Goal: Information Seeking & Learning: Check status

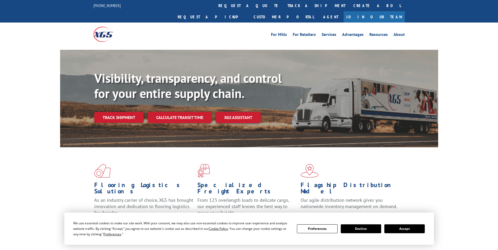
drag, startPoint x: 235, startPoint y: 6, endPoint x: 232, endPoint y: 8, distance: 3.5
click at [283, 6] on link "track a shipment" at bounding box center [316, 5] width 66 height 11
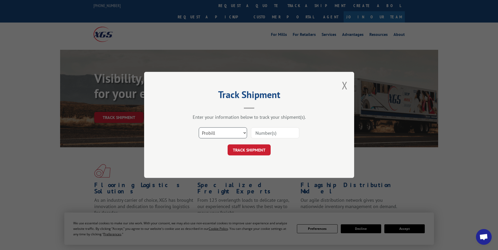
click at [216, 134] on select "Select category... Probill BOL PO" at bounding box center [223, 133] width 48 height 11
select select "po"
click at [199, 128] on select "Select category... Probill BOL PO" at bounding box center [223, 133] width 48 height 11
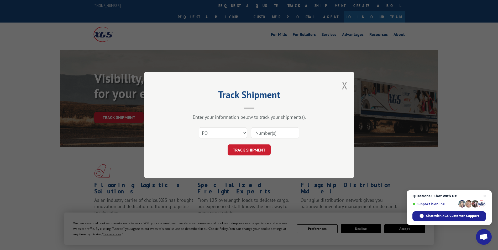
paste input "06525742"
type input "06525742"
click at [241, 148] on button "TRACK SHIPMENT" at bounding box center [248, 150] width 43 height 11
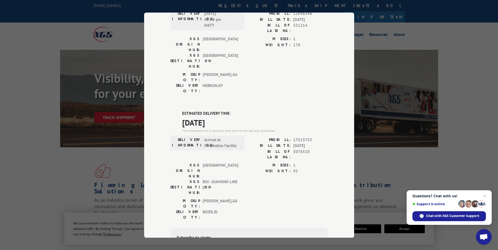
scroll to position [183, 0]
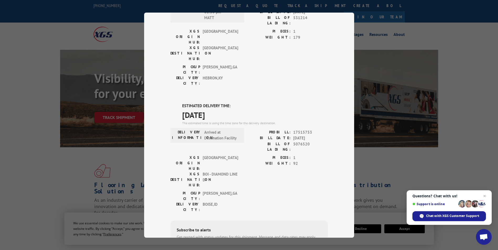
drag, startPoint x: 179, startPoint y: 45, endPoint x: 225, endPoint y: 55, distance: 46.6
click at [225, 103] on div "ESTIMATED DELIVERY TIME: [DATE] The estimated time is using the time zone for t…" at bounding box center [248, 197] width 157 height 189
drag, startPoint x: 225, startPoint y: 55, endPoint x: 216, endPoint y: 55, distance: 8.7
copy div "ESTIMATED DELIVERY TIME: [DATE]"
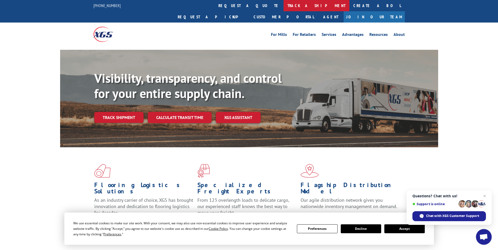
click at [283, 7] on link "track a shipment" at bounding box center [316, 5] width 66 height 11
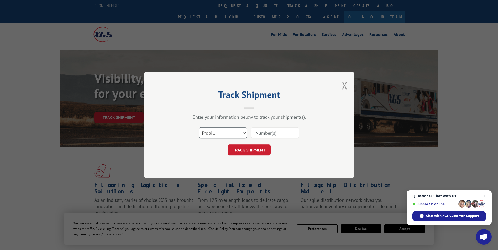
click at [220, 133] on select "Select category... Probill BOL PO" at bounding box center [223, 133] width 48 height 11
select select "po"
click at [199, 128] on select "Select category... Probill BOL PO" at bounding box center [223, 133] width 48 height 11
paste input "41509645"
type input "41509645"
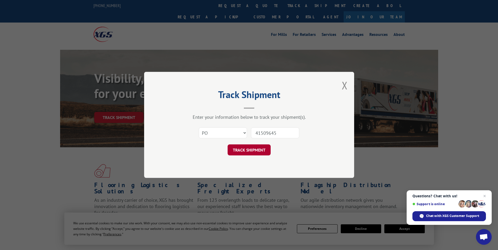
click at [252, 148] on button "TRACK SHIPMENT" at bounding box center [248, 150] width 43 height 11
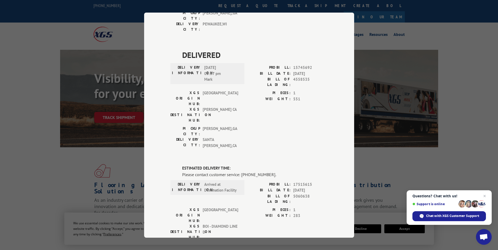
scroll to position [131, 0]
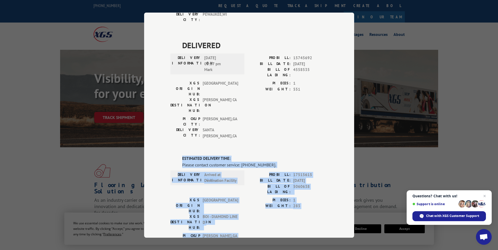
drag, startPoint x: 180, startPoint y: 95, endPoint x: 227, endPoint y: 160, distance: 80.1
click at [227, 160] on div "ESTIMATED DELIVERY TIME: Please contact customer service: (844) 947-7447. DELIV…" at bounding box center [248, 245] width 157 height 178
click at [251, 197] on div "PIECES: 1 WEIGHT: 283" at bounding box center [288, 215] width 79 height 36
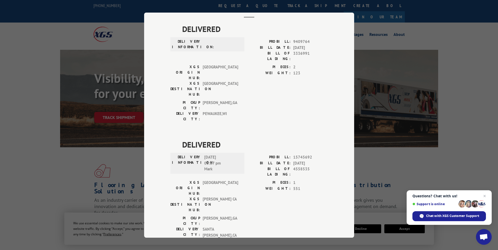
scroll to position [0, 0]
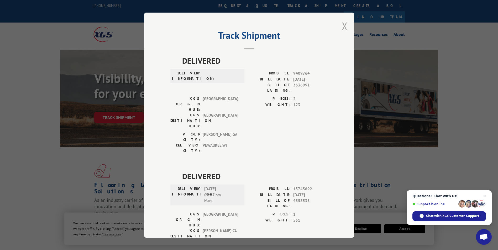
click at [342, 27] on button "Close modal" at bounding box center [345, 26] width 6 height 14
